Goal: Transaction & Acquisition: Subscribe to service/newsletter

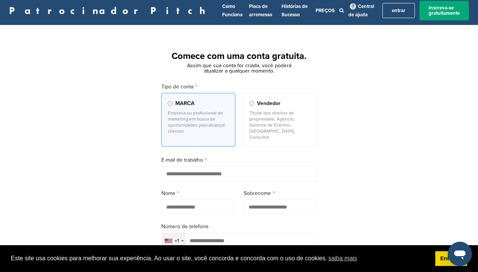
scroll to position [6, 0]
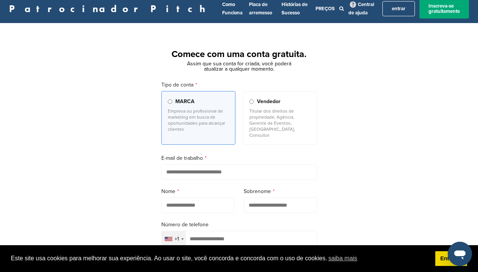
click at [252, 113] on p "Titular dos direitos de propriedade, Agência, Gerente de Eventos, [GEOGRAPHIC_D…" at bounding box center [280, 123] width 61 height 30
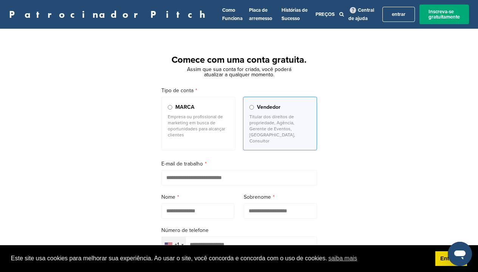
scroll to position [0, 0]
click at [316, 13] on link "PREÇOS" at bounding box center [325, 14] width 19 height 6
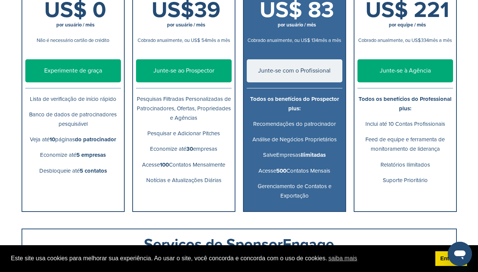
scroll to position [181, 0]
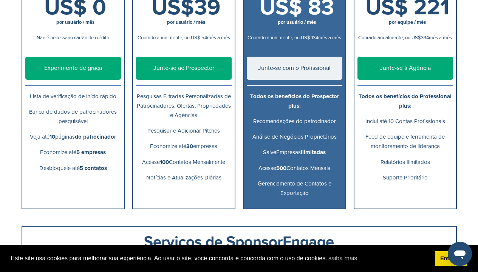
click at [84, 67] on link "Experimente de graça" at bounding box center [73, 68] width 96 height 23
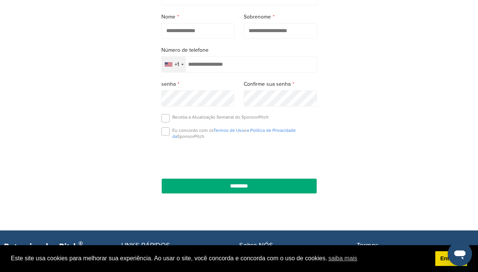
scroll to position [178, 0]
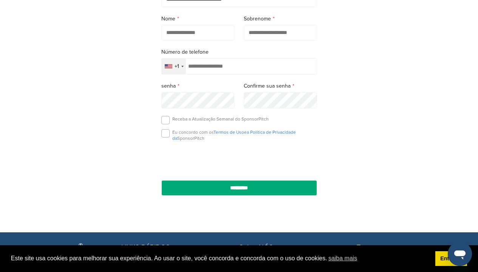
click at [163, 59] on div "+1" at bounding box center [174, 66] width 24 height 15
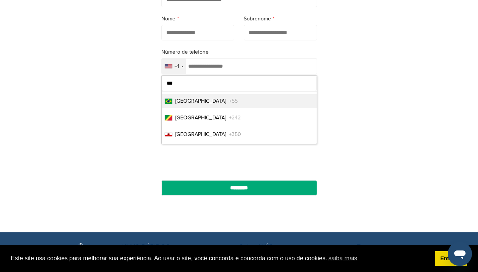
type input "***"
click at [188, 97] on span "Brasil" at bounding box center [200, 101] width 51 height 8
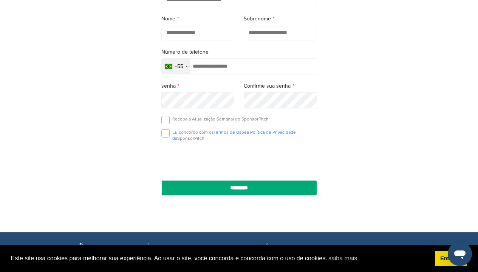
click at [208, 58] on input "tel" at bounding box center [239, 66] width 156 height 16
type input "**********"
click at [163, 129] on label at bounding box center [165, 133] width 8 height 8
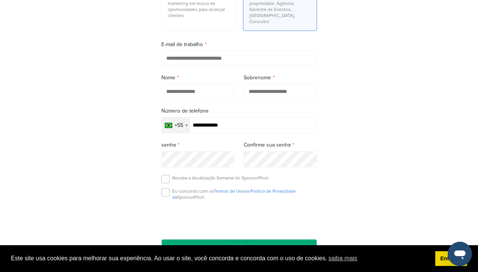
scroll to position [103, 0]
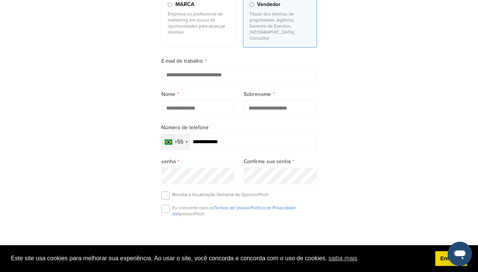
click at [197, 108] on form "**********" at bounding box center [239, 128] width 156 height 288
type input "****"
type input "*******"
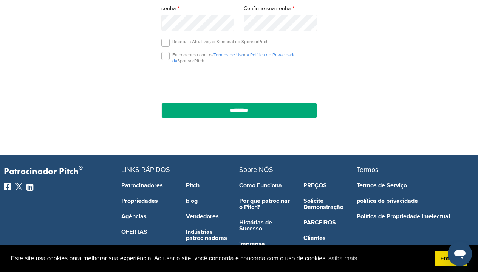
scroll to position [313, 0]
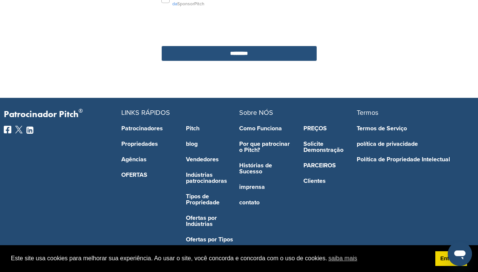
type input "**********"
click at [217, 47] on input "*********" at bounding box center [239, 53] width 156 height 15
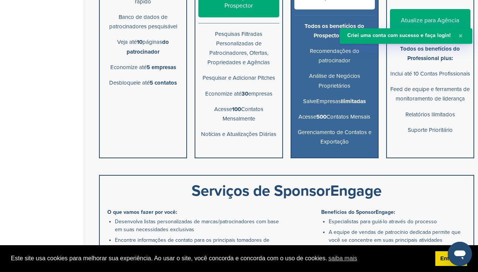
click at [160, 112] on ul "grátis US$ 0 por usuário / mês Plano atual Lista de verificação de início rápid…" at bounding box center [143, 22] width 88 height 271
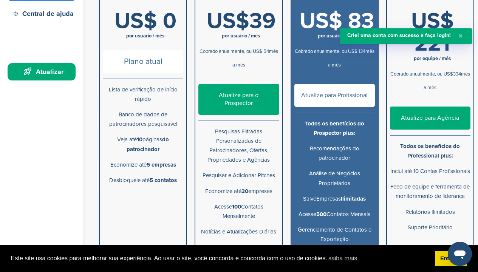
scroll to position [96, 0]
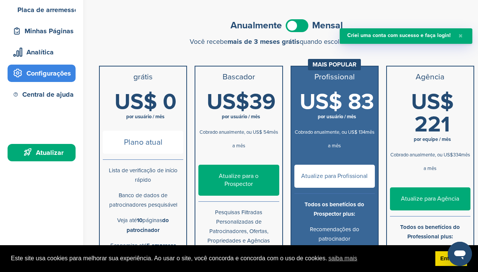
click at [146, 138] on span "Plano atual" at bounding box center [143, 142] width 81 height 23
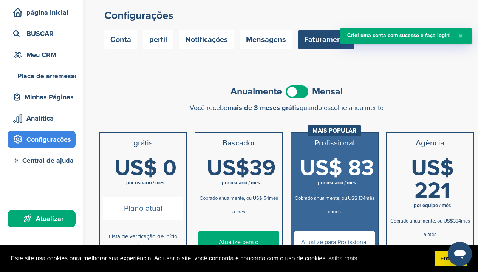
scroll to position [10, 0]
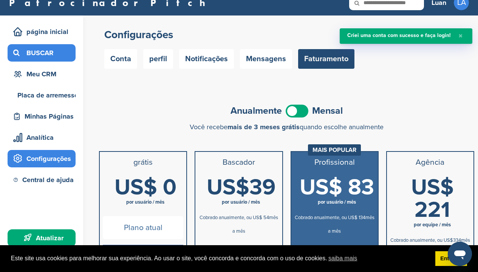
click at [54, 56] on div "BUSCAR" at bounding box center [43, 53] width 64 height 14
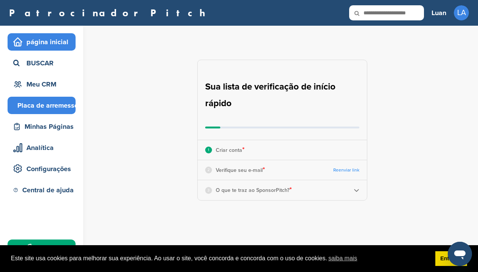
click at [52, 102] on div "Placa de arremesso" at bounding box center [43, 106] width 64 height 14
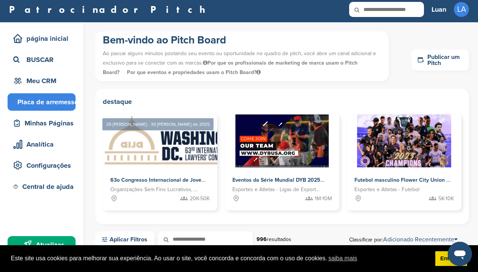
scroll to position [3, 0]
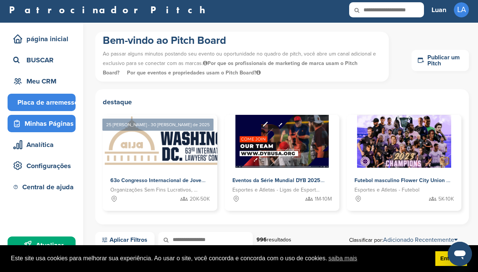
click at [59, 115] on div "Minhas Páginas" at bounding box center [42, 123] width 68 height 17
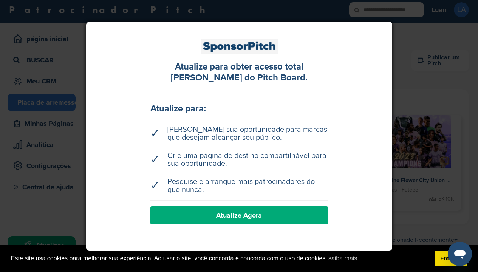
click at [57, 129] on div at bounding box center [239, 136] width 478 height 272
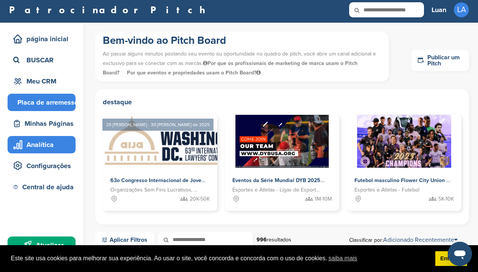
click at [53, 144] on div "Analítica" at bounding box center [43, 145] width 64 height 14
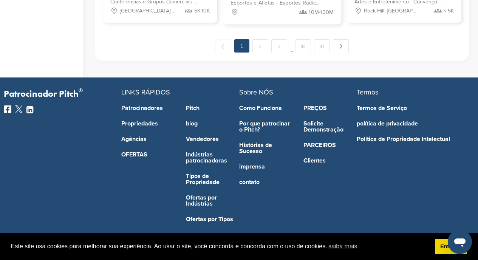
scroll to position [676, 0]
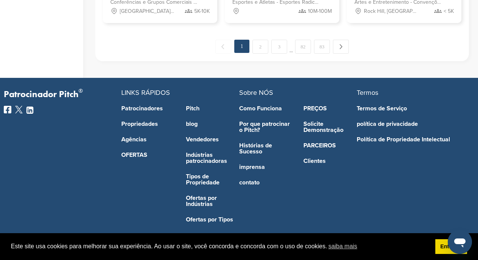
click at [315, 108] on link "PREÇOS" at bounding box center [330, 108] width 53 height 6
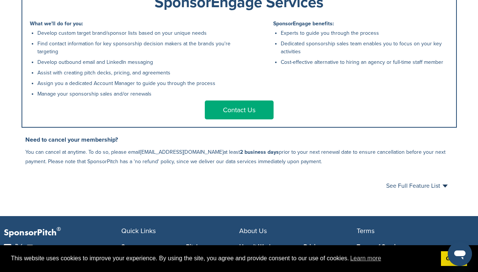
scroll to position [505, 0]
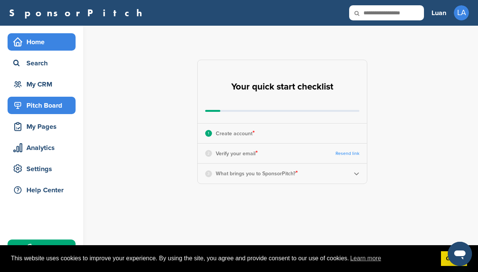
click at [56, 101] on div "Pitch Board" at bounding box center [43, 106] width 64 height 14
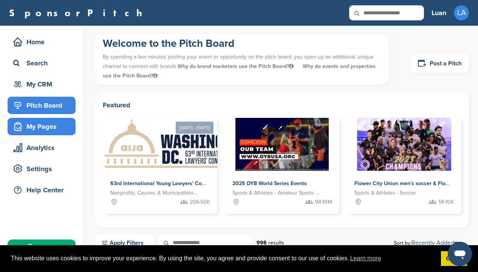
click at [52, 121] on div "My Pages" at bounding box center [43, 127] width 64 height 14
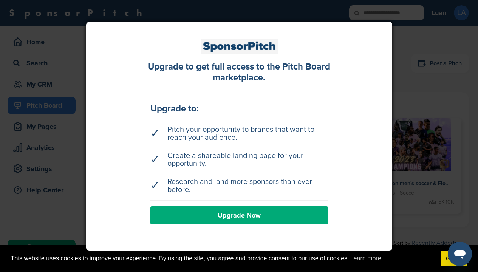
click at [51, 121] on div at bounding box center [239, 136] width 478 height 272
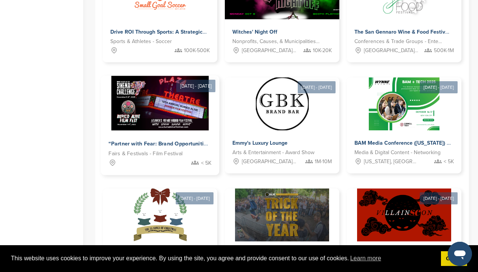
scroll to position [493, 0]
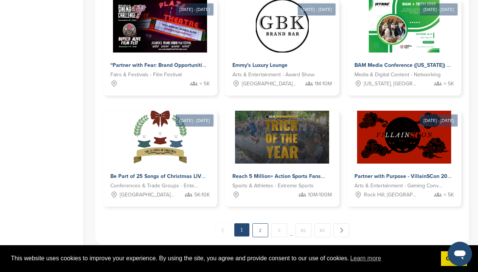
click at [263, 228] on link "2" at bounding box center [261, 230] width 16 height 14
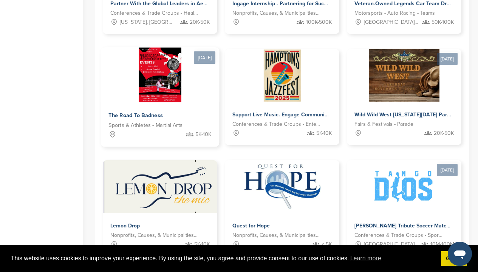
scroll to position [650, 0]
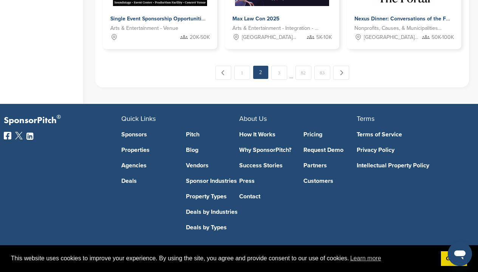
click at [279, 75] on link "3" at bounding box center [279, 73] width 16 height 14
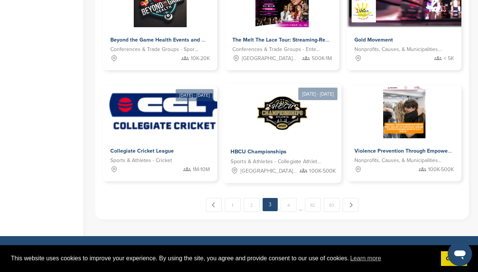
scroll to position [529, 0]
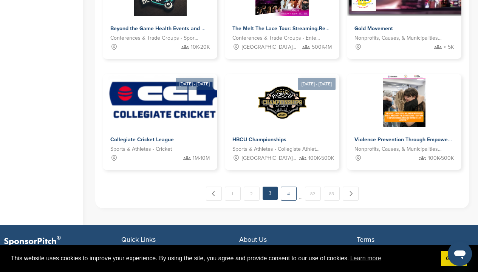
click at [288, 187] on link "4" at bounding box center [289, 194] width 16 height 14
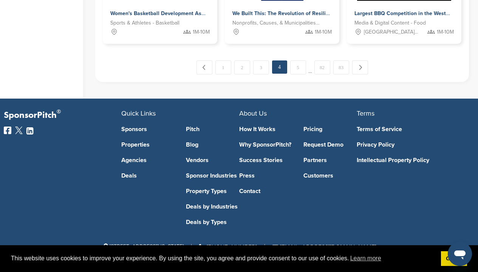
scroll to position [623, 0]
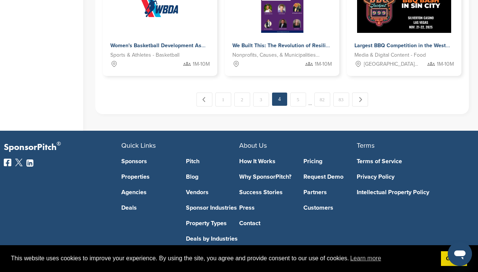
click at [294, 93] on link "5" at bounding box center [298, 100] width 16 height 14
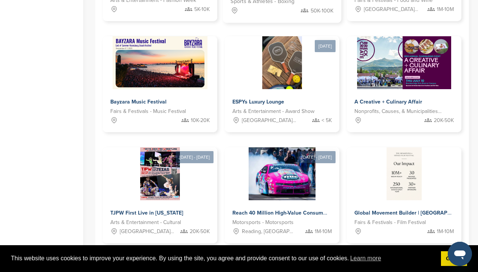
scroll to position [563, 0]
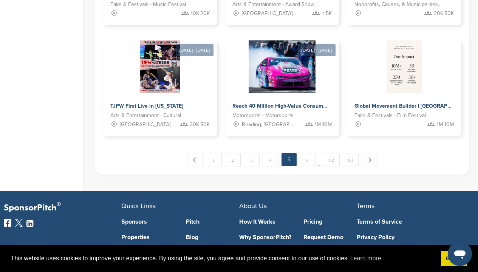
click at [303, 156] on link "6" at bounding box center [308, 160] width 16 height 14
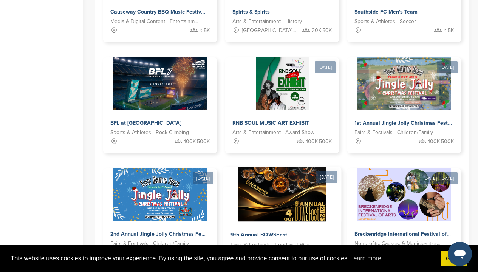
scroll to position [536, 0]
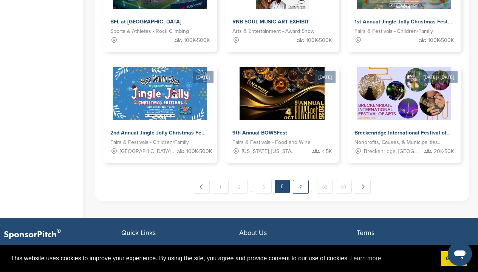
click at [301, 186] on link "7" at bounding box center [301, 187] width 16 height 14
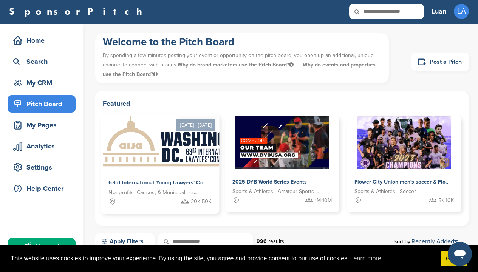
scroll to position [67, 0]
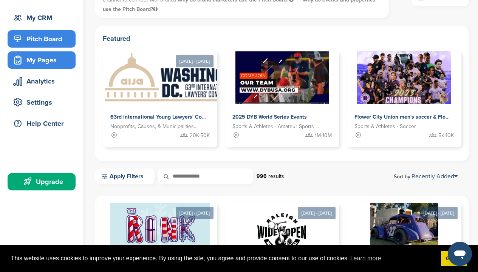
click at [51, 58] on div "My Pages" at bounding box center [43, 60] width 64 height 14
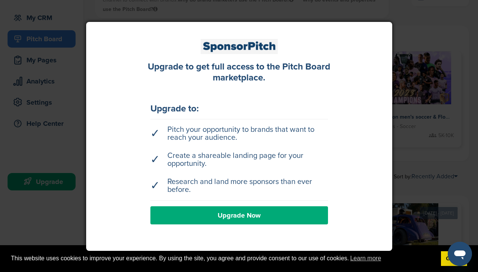
click at [53, 76] on div at bounding box center [239, 136] width 478 height 272
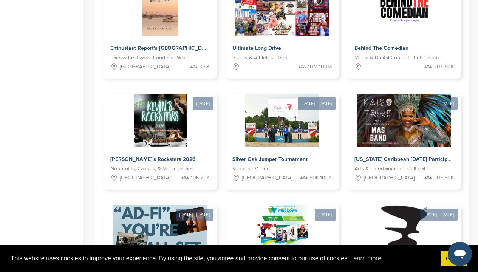
scroll to position [505, 0]
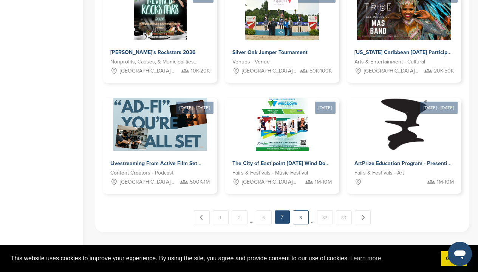
click at [294, 219] on link "8" at bounding box center [301, 218] width 16 height 14
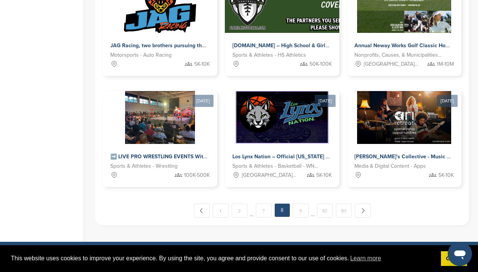
scroll to position [586, 0]
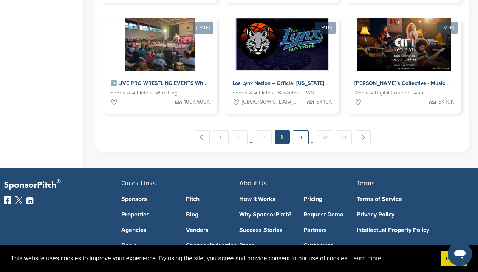
click at [299, 134] on link "9" at bounding box center [301, 137] width 16 height 14
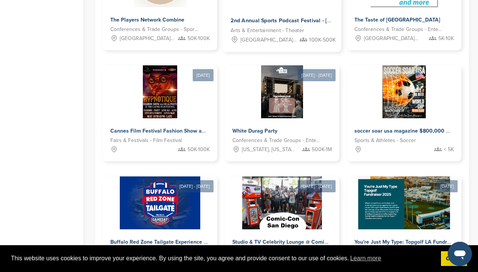
scroll to position [570, 0]
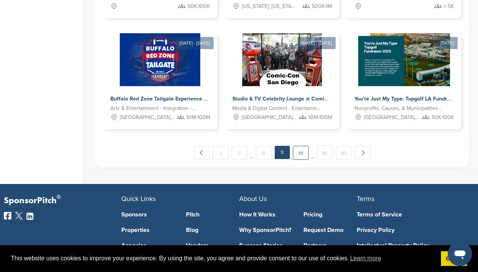
click at [298, 148] on link "10" at bounding box center [301, 153] width 16 height 14
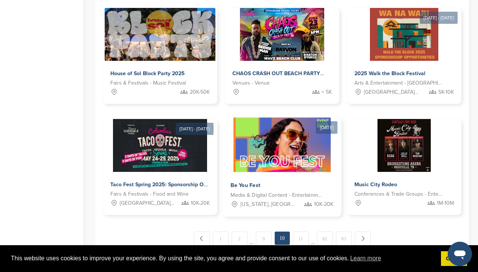
scroll to position [486, 0]
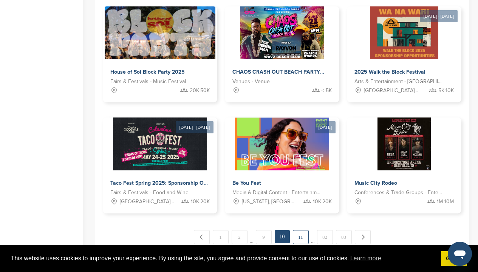
click at [296, 231] on link "11" at bounding box center [301, 237] width 16 height 14
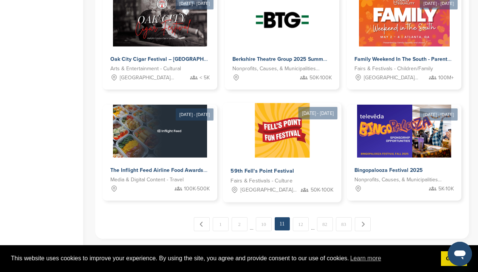
scroll to position [500, 0]
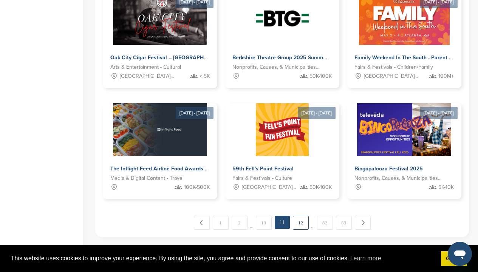
click at [304, 217] on link "12" at bounding box center [301, 223] width 16 height 14
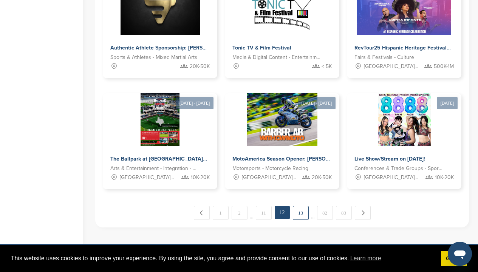
scroll to position [572, 0]
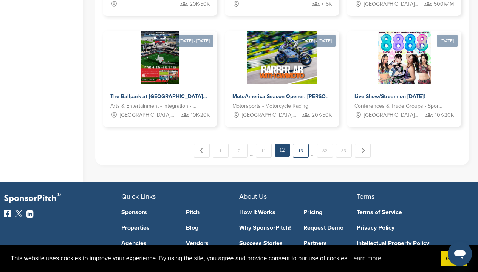
click at [299, 155] on link "13" at bounding box center [301, 151] width 16 height 14
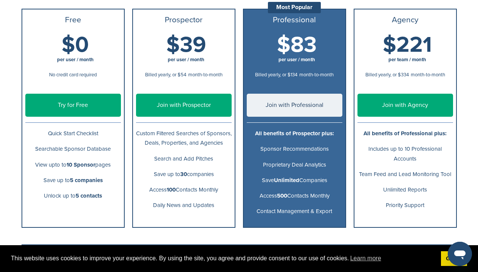
scroll to position [133, 0]
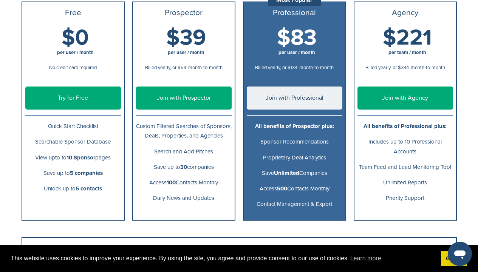
click at [77, 104] on link "Try for Free" at bounding box center [73, 98] width 96 height 23
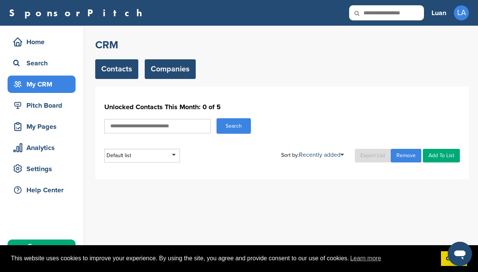
click at [169, 69] on link "Companies" at bounding box center [170, 69] width 51 height 20
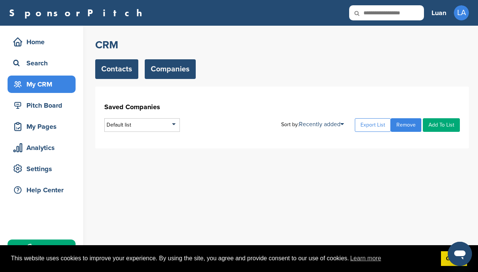
click at [113, 71] on link "Contacts" at bounding box center [116, 69] width 43 height 20
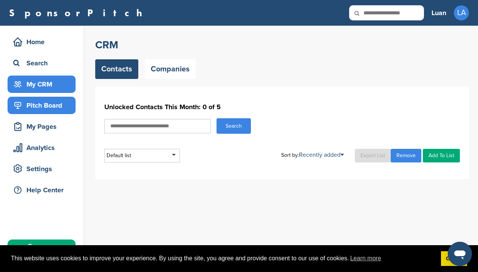
click at [66, 108] on div "Pitch Board" at bounding box center [43, 106] width 64 height 14
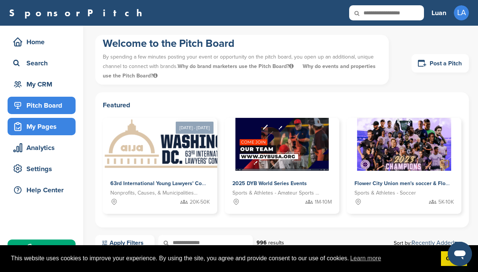
click at [61, 131] on div "My Pages" at bounding box center [43, 127] width 64 height 14
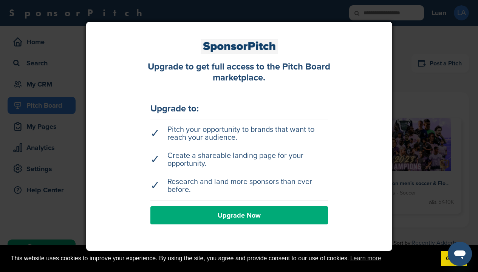
click at [57, 90] on div at bounding box center [239, 136] width 478 height 272
